Goal: Task Accomplishment & Management: Manage account settings

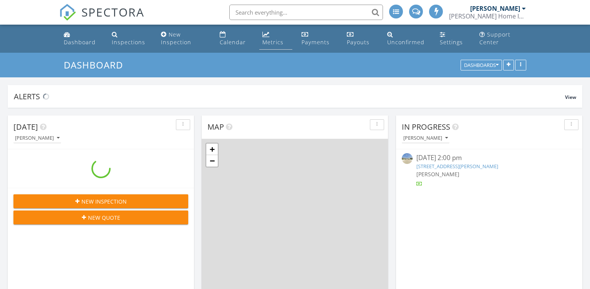
scroll to position [872, 590]
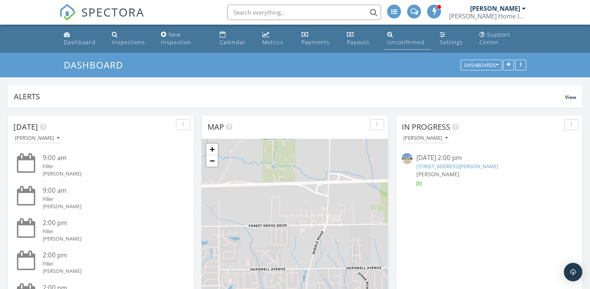
click at [403, 42] on div "Unconfirmed" at bounding box center [405, 41] width 37 height 7
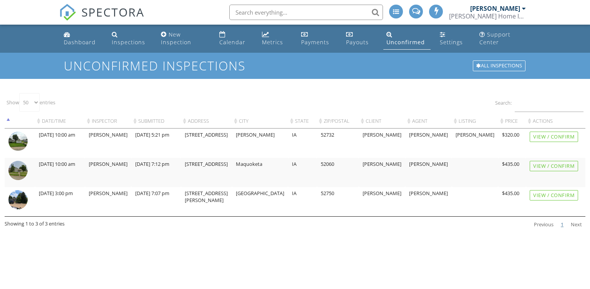
select select "50"
click at [14, 166] on img at bounding box center [17, 170] width 19 height 19
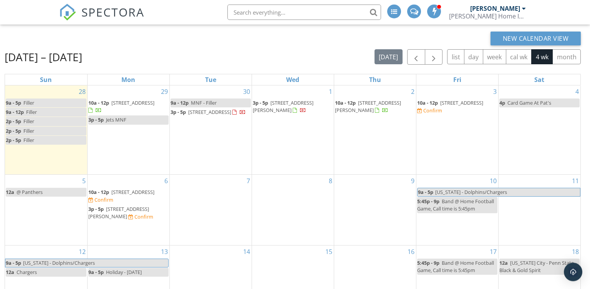
scroll to position [67, 0]
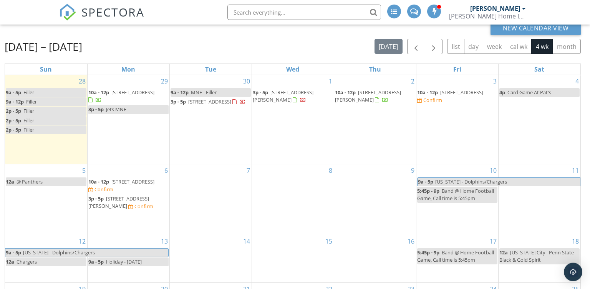
click at [455, 90] on span "2413 S 14th St, Clinton 52732" at bounding box center [461, 92] width 43 height 7
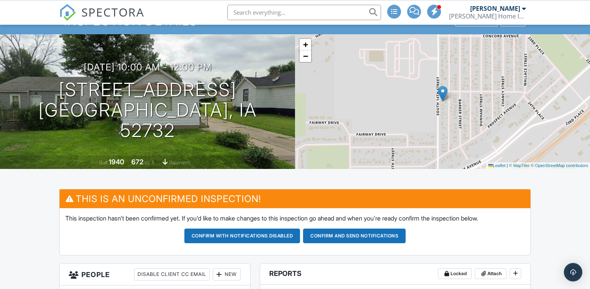
scroll to position [80, 0]
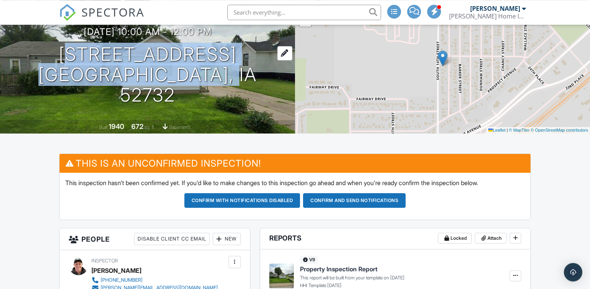
drag, startPoint x: 245, startPoint y: 86, endPoint x: 64, endPoint y: 65, distance: 182.1
click at [64, 65] on div "10/03/2025 10:00 am - 12:00 pm 2413 S 14th St Clinton, IA 52732" at bounding box center [147, 66] width 295 height 78
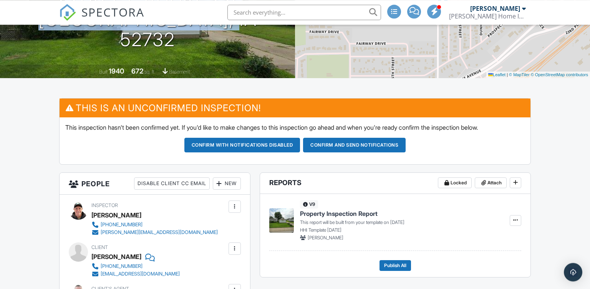
scroll to position [47, 0]
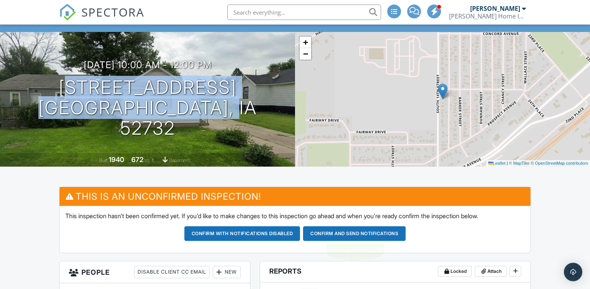
click at [345, 235] on button "Confirm and send notifications" at bounding box center [354, 233] width 103 height 15
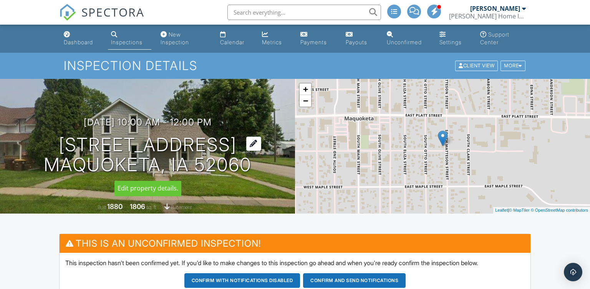
drag, startPoint x: 252, startPoint y: 166, endPoint x: 48, endPoint y: 144, distance: 205.3
click at [48, 144] on div "[DATE] 10:00 am - 12:00 pm [STREET_ADDRESS] Maquoketa, IA 52060" at bounding box center [147, 146] width 295 height 58
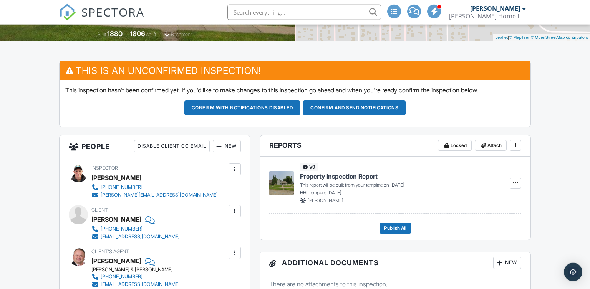
scroll to position [174, 0]
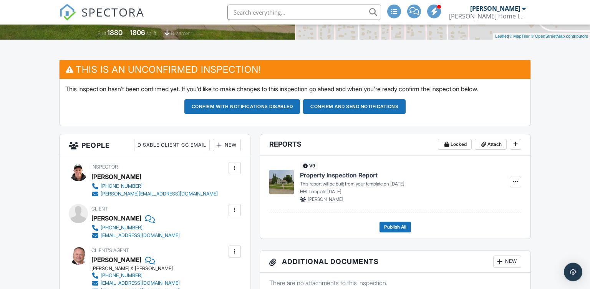
click at [224, 147] on div "New" at bounding box center [227, 145] width 28 height 12
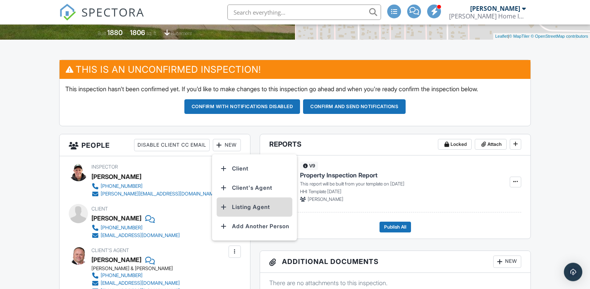
click at [228, 204] on li "Listing Agent" at bounding box center [255, 206] width 76 height 19
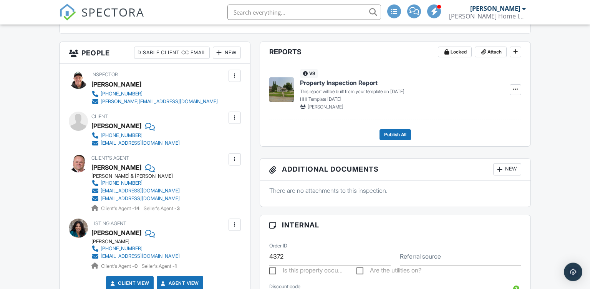
scroll to position [212, 0]
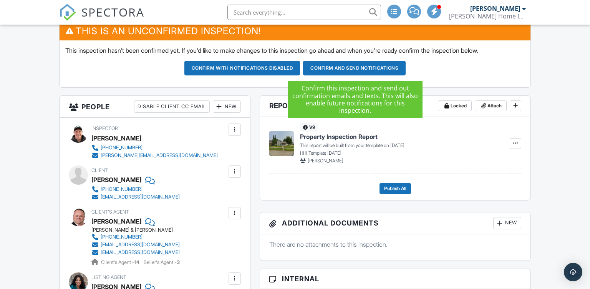
click at [346, 69] on button "Confirm and send notifications" at bounding box center [354, 68] width 103 height 15
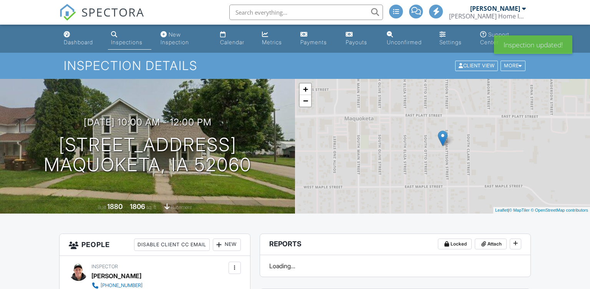
click at [231, 42] on div "Calendar" at bounding box center [232, 42] width 24 height 7
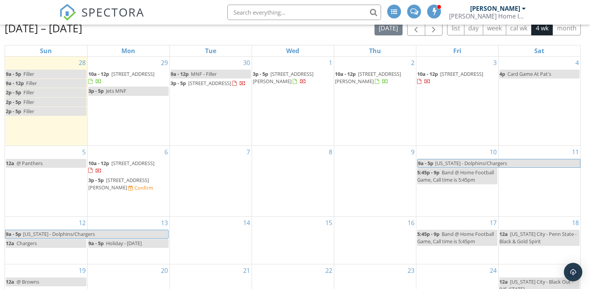
scroll to position [86, 0]
click at [148, 180] on span "[STREET_ADDRESS][PERSON_NAME]" at bounding box center [118, 183] width 61 height 14
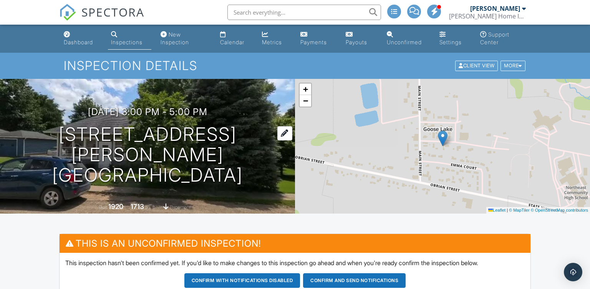
drag, startPoint x: 251, startPoint y: 166, endPoint x: 49, endPoint y: 142, distance: 202.7
click at [49, 142] on div "10/06/2025 3:00 pm - 5:00 pm 411 Jackson Blvd Goose Lake, IA 52750" at bounding box center [147, 145] width 295 height 78
drag, startPoint x: 590, startPoint y: 4, endPoint x: 590, endPoint y: 12, distance: 7.7
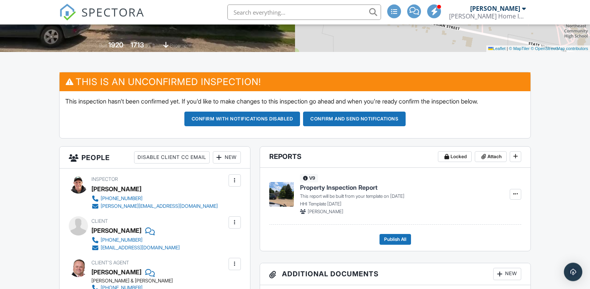
scroll to position [160, 0]
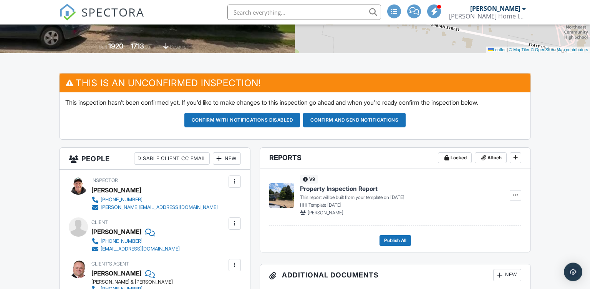
click at [226, 154] on div "New" at bounding box center [227, 158] width 28 height 12
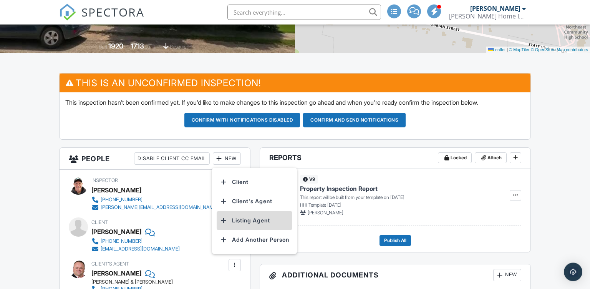
click at [233, 217] on li "Listing Agent" at bounding box center [255, 220] width 76 height 19
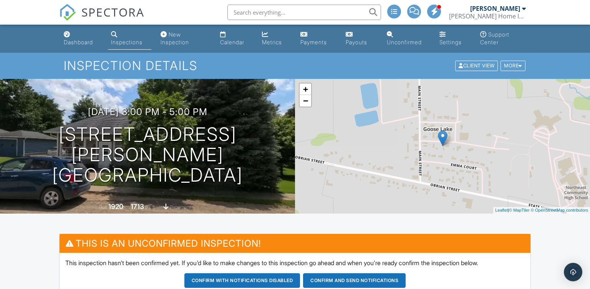
scroll to position [175, 0]
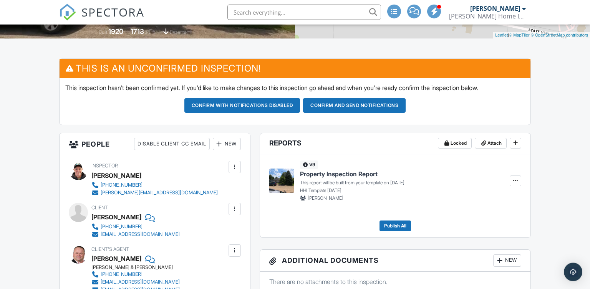
click at [343, 106] on button "Confirm and send notifications" at bounding box center [354, 105] width 103 height 15
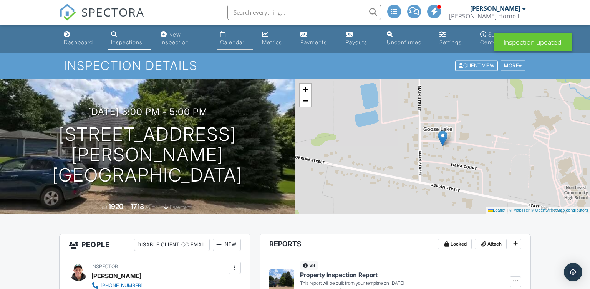
click at [230, 36] on link "Calendar" at bounding box center [235, 39] width 36 height 22
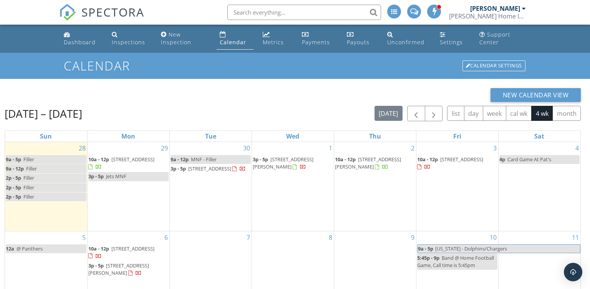
click at [148, 264] on span "411 Jackson Blvd, Goose Lake 52750" at bounding box center [118, 269] width 61 height 14
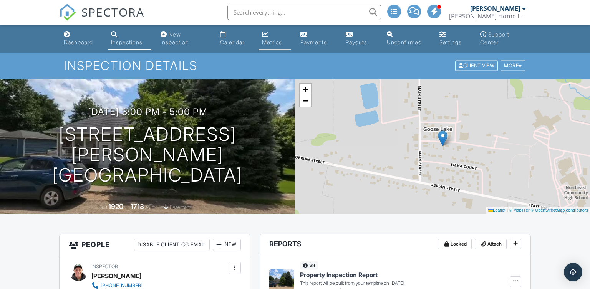
click at [271, 40] on div "Metrics" at bounding box center [272, 42] width 20 height 7
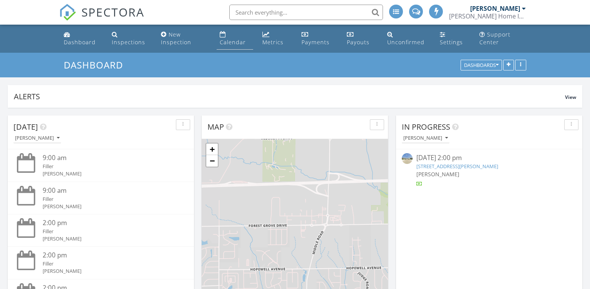
click at [231, 42] on div "Calendar" at bounding box center [233, 41] width 26 height 7
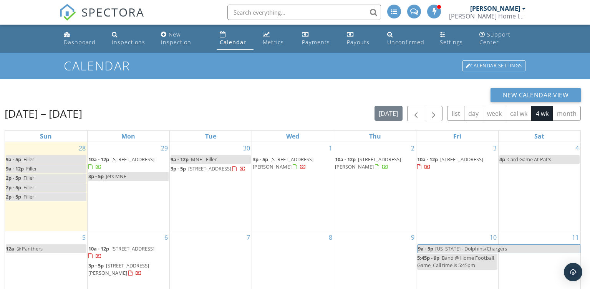
click at [133, 159] on span "[STREET_ADDRESS]" at bounding box center [132, 159] width 43 height 7
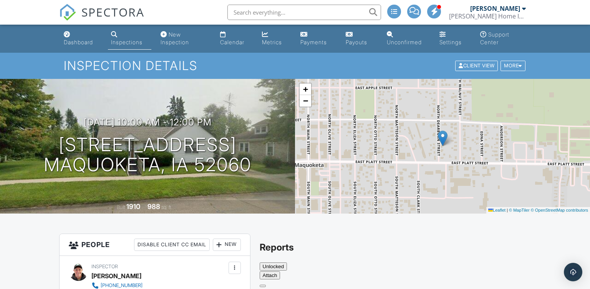
drag, startPoint x: 253, startPoint y: 166, endPoint x: 39, endPoint y: 146, distance: 214.9
click at [39, 146] on div "[DATE] 10:00 am - 12:00 pm [STREET_ADDRESS] Maquoketa, IA 52060" at bounding box center [147, 146] width 295 height 58
